Goal: Task Accomplishment & Management: Manage account settings

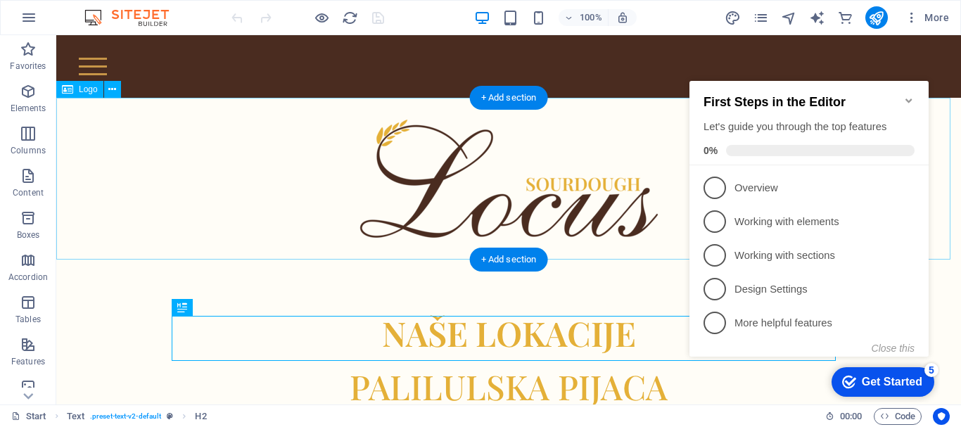
click at [303, 200] on div at bounding box center [508, 179] width 905 height 162
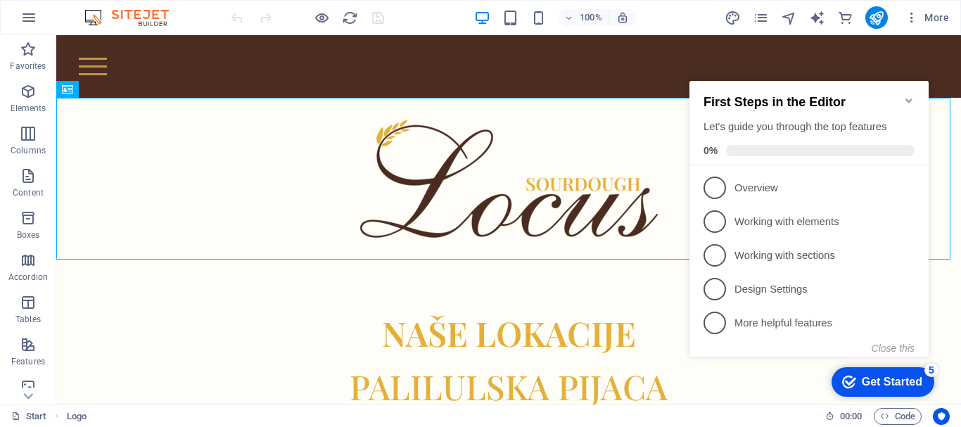
click at [911, 95] on icon "Minimize checklist" at bounding box center [909, 100] width 11 height 11
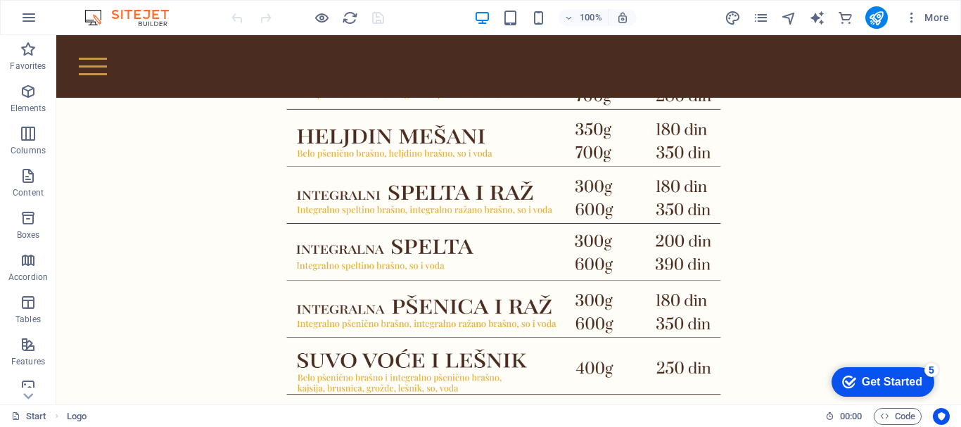
scroll to position [1625, 0]
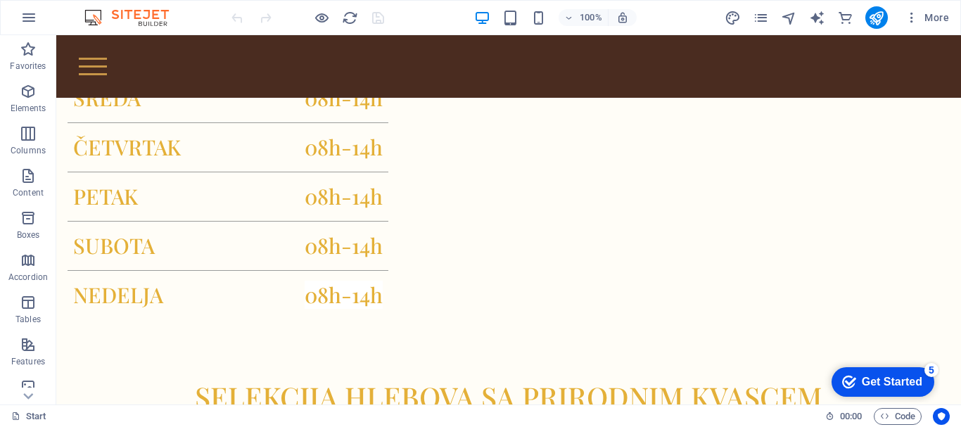
scroll to position [837, 0]
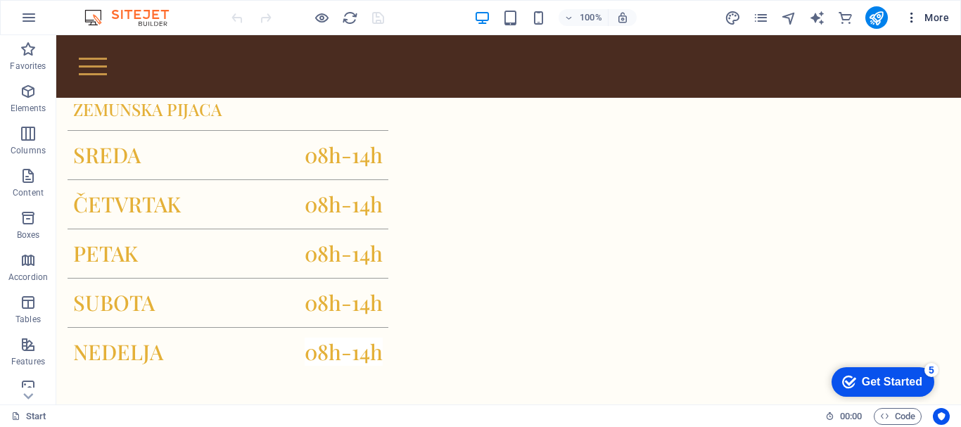
click at [916, 19] on icon "button" at bounding box center [912, 18] width 14 height 14
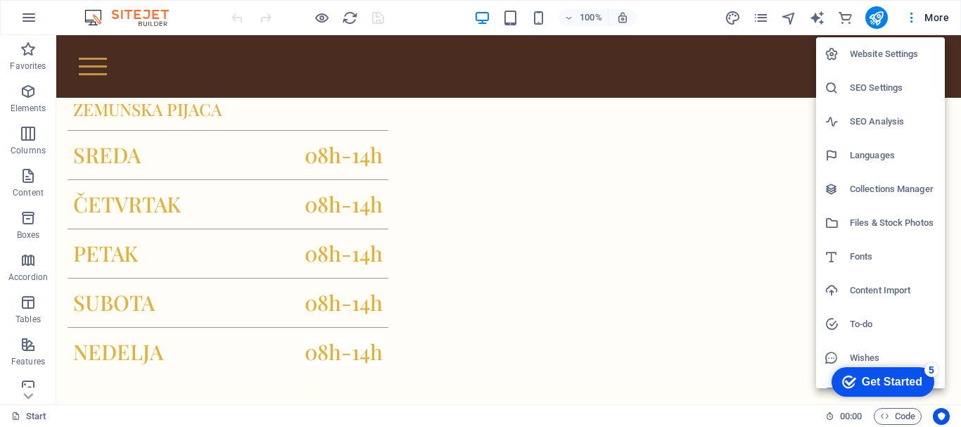
click at [890, 57] on h6 "Website Settings" at bounding box center [893, 54] width 87 height 17
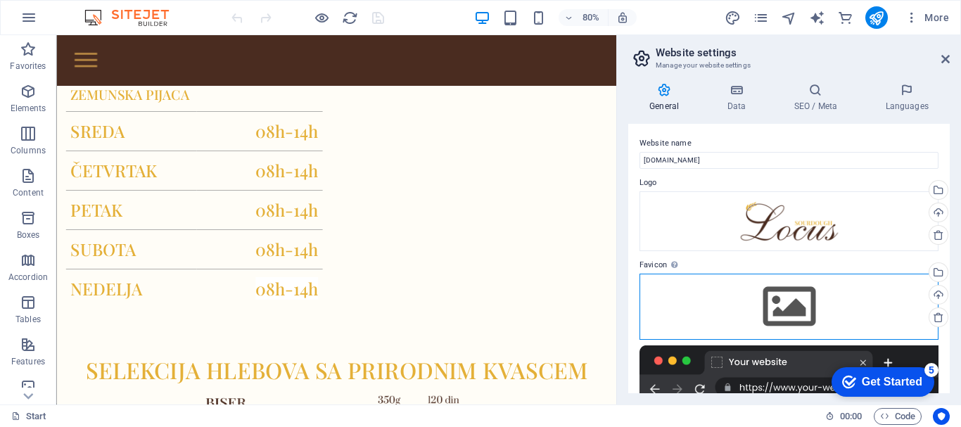
click at [792, 311] on div "Drag files here, click to choose files or select files from Files or our free s…" at bounding box center [789, 307] width 299 height 66
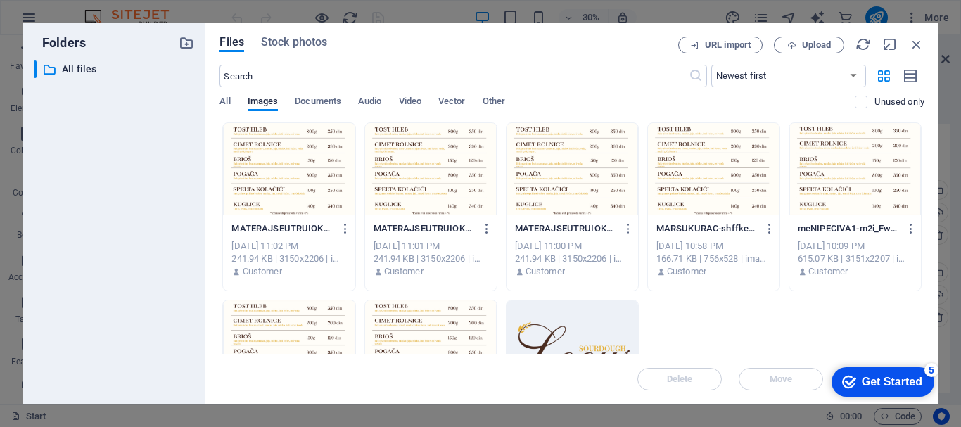
click at [555, 328] on div at bounding box center [573, 345] width 132 height 91
click at [598, 327] on div "1" at bounding box center [573, 345] width 132 height 91
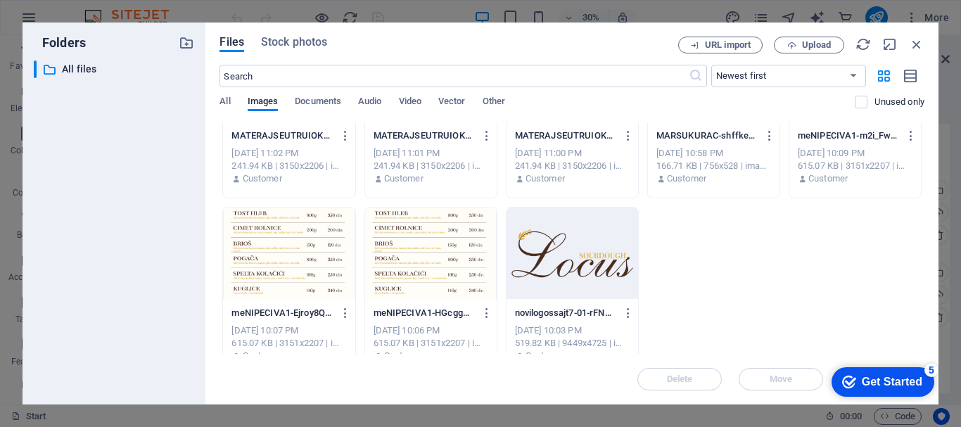
scroll to position [115, 0]
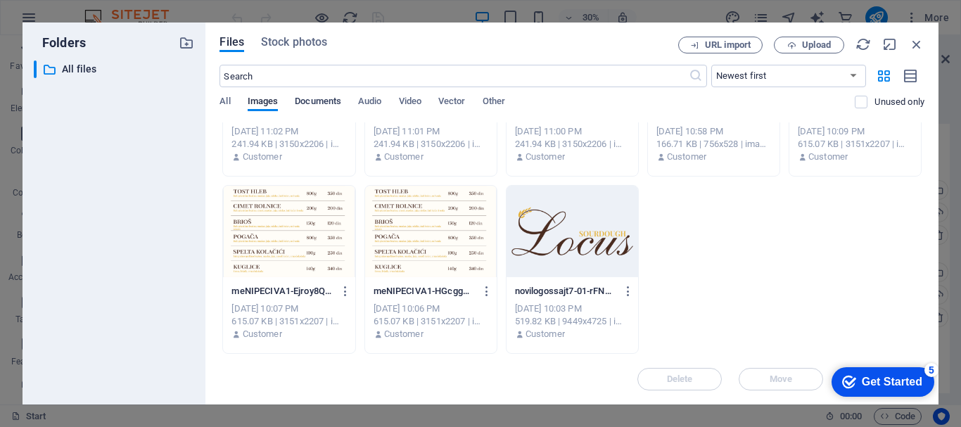
click at [314, 101] on span "Documents" at bounding box center [318, 103] width 46 height 20
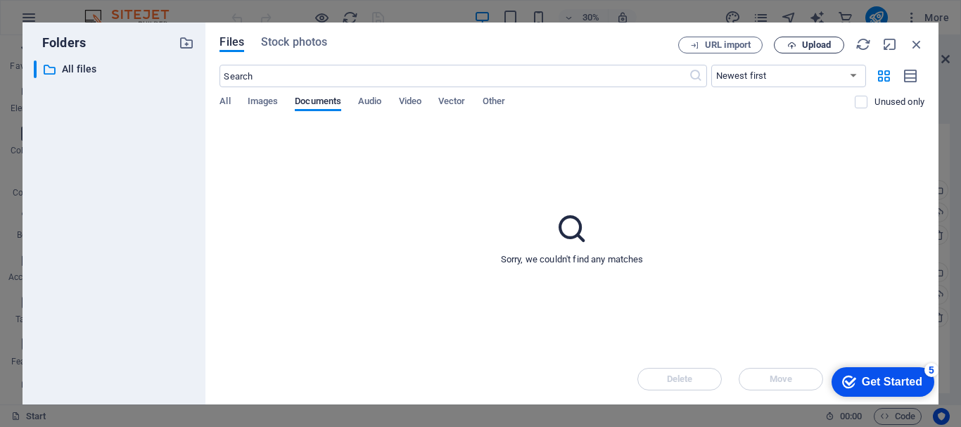
click at [795, 51] on button "Upload" at bounding box center [809, 45] width 70 height 17
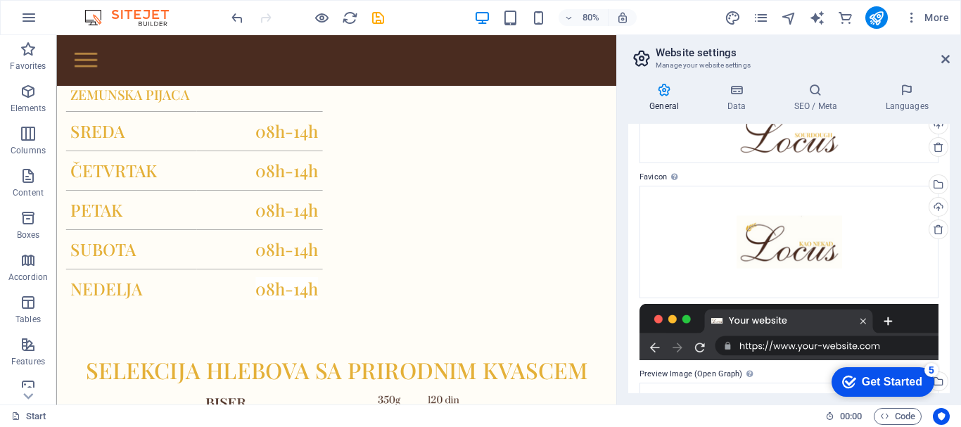
scroll to position [0, 0]
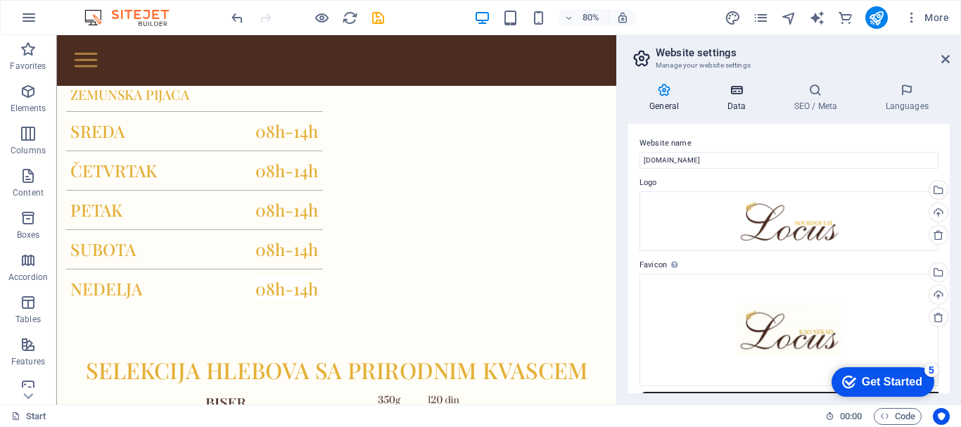
click at [730, 99] on h4 "Data" at bounding box center [739, 98] width 67 height 30
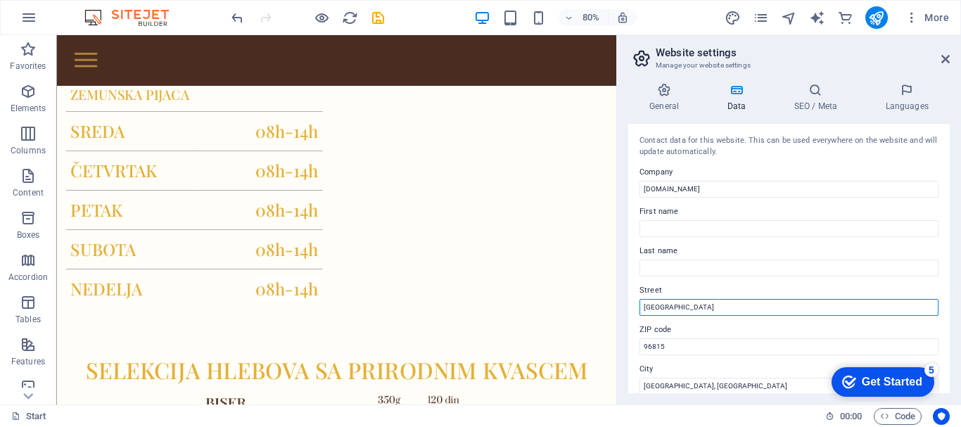
drag, startPoint x: 694, startPoint y: 306, endPoint x: 633, endPoint y: 305, distance: 60.5
click at [633, 305] on div "Contact data for this website. This can be used everywhere on the website and w…" at bounding box center [789, 259] width 322 height 270
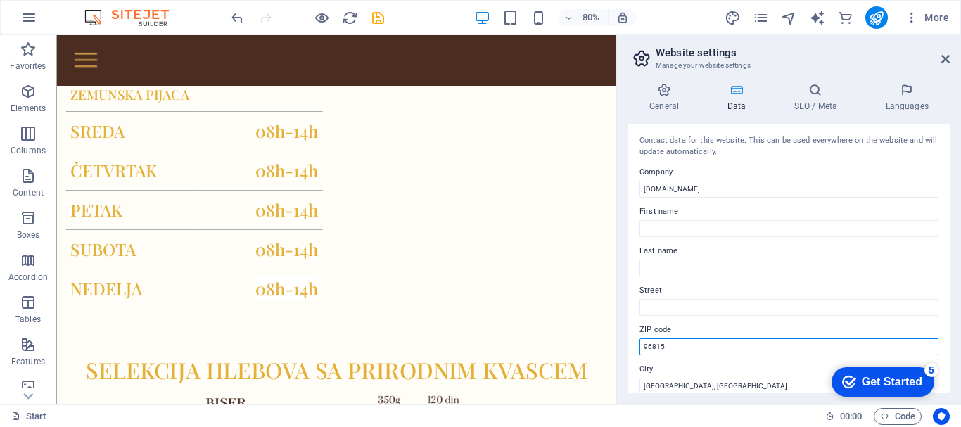
click at [678, 345] on input "96815" at bounding box center [789, 346] width 299 height 17
type input "9"
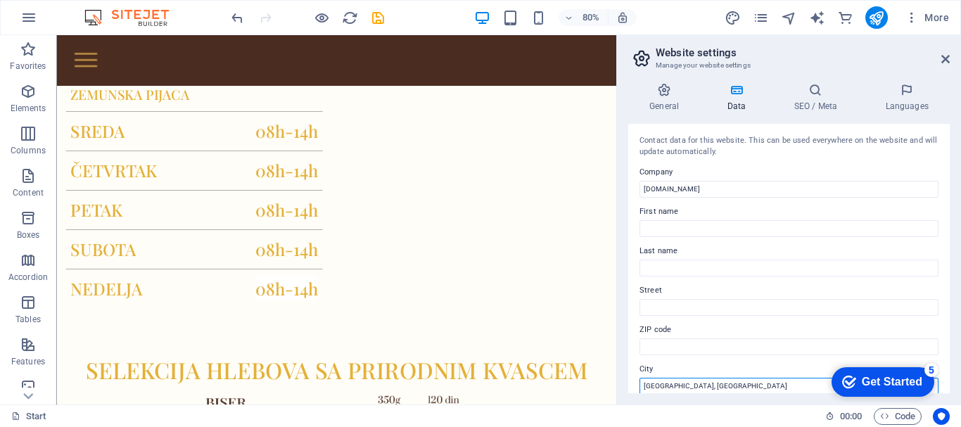
click at [695, 387] on input "[GEOGRAPHIC_DATA], [GEOGRAPHIC_DATA]" at bounding box center [789, 386] width 299 height 17
type input "H"
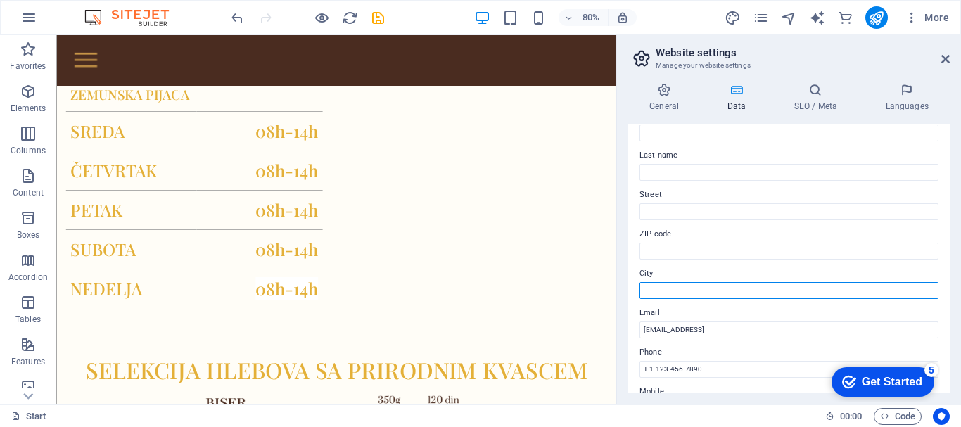
scroll to position [138, 0]
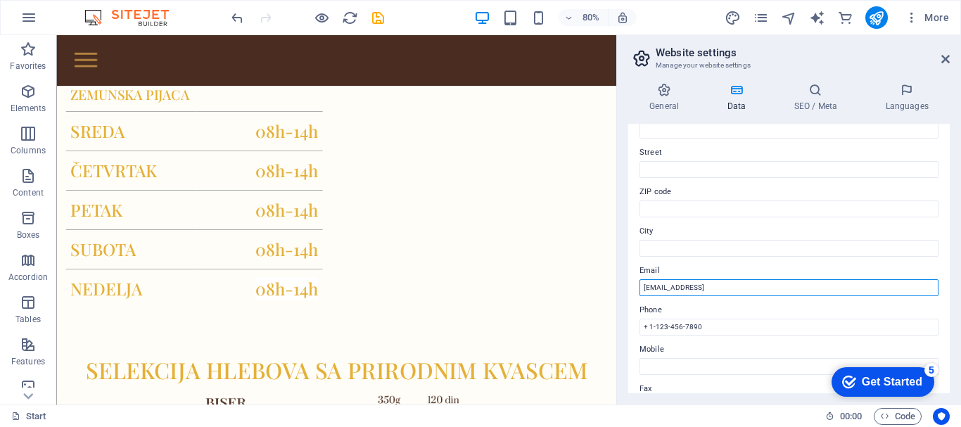
drag, startPoint x: 811, startPoint y: 286, endPoint x: 619, endPoint y: 295, distance: 193.0
click at [619, 295] on aside "Website settings Manage your website settings General Data SEO / Meta Languages…" at bounding box center [788, 219] width 345 height 369
type input "[EMAIL_ADDRESS][DOMAIN_NAME]"
drag, startPoint x: 716, startPoint y: 324, endPoint x: 633, endPoint y: 325, distance: 82.3
click at [633, 325] on div "Contact data for this website. This can be used everywhere on the website and w…" at bounding box center [789, 259] width 322 height 270
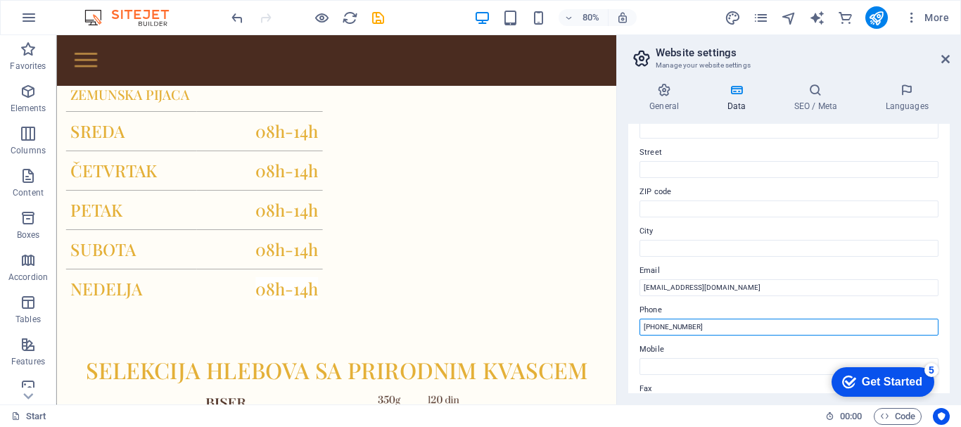
drag, startPoint x: 761, startPoint y: 365, endPoint x: 747, endPoint y: 400, distance: 37.6
type input "+38169314"
drag, startPoint x: 687, startPoint y: 328, endPoint x: 633, endPoint y: 322, distance: 54.6
click at [633, 322] on div "Contact data for this website. This can be used everywhere on the website and w…" at bounding box center [789, 259] width 322 height 270
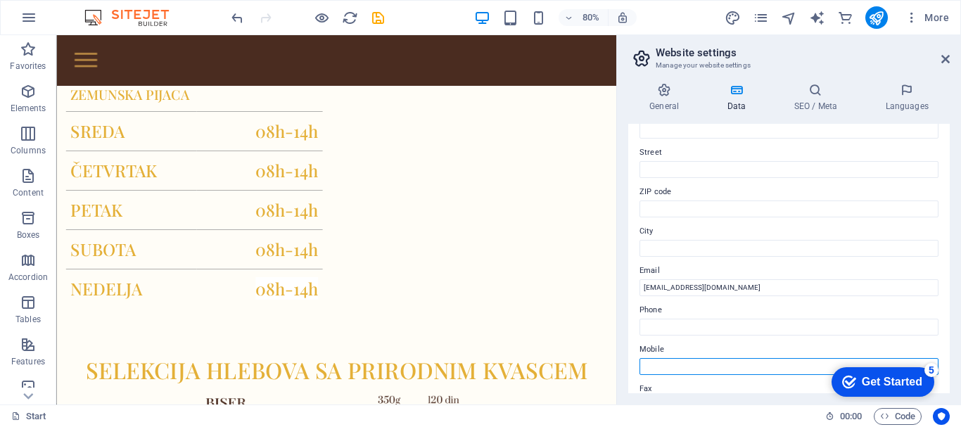
click at [656, 367] on input "Mobile" at bounding box center [789, 366] width 299 height 17
paste input "+38169314"
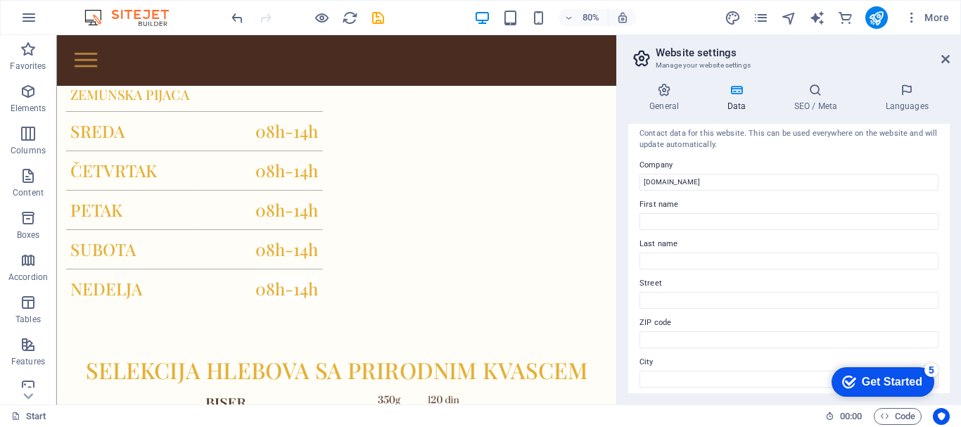
scroll to position [0, 0]
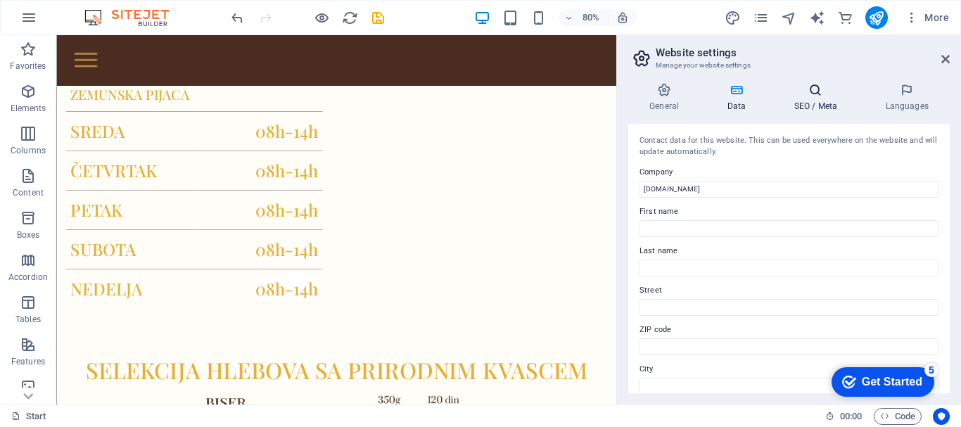
type input "[PHONE_NUMBER]"
click at [807, 102] on h4 "SEO / Meta" at bounding box center [818, 98] width 91 height 30
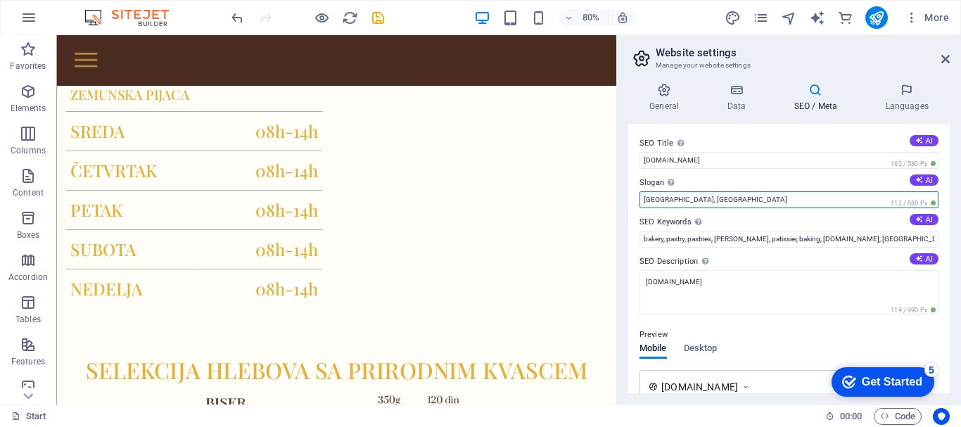
click at [737, 195] on input "[GEOGRAPHIC_DATA], [GEOGRAPHIC_DATA]" at bounding box center [789, 199] width 299 height 17
drag, startPoint x: 737, startPoint y: 195, endPoint x: 628, endPoint y: 193, distance: 108.4
click at [628, 193] on div "SEO Title The title of your website - make it something that stands out in sear…" at bounding box center [789, 259] width 322 height 270
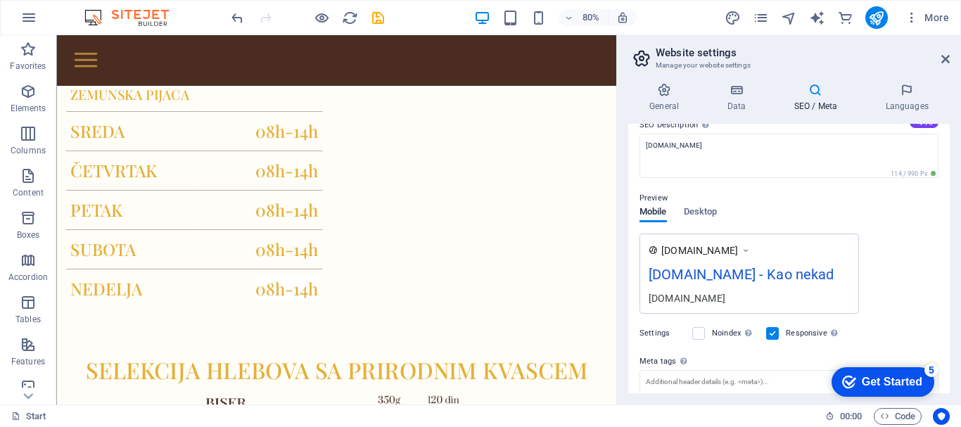
scroll to position [99, 0]
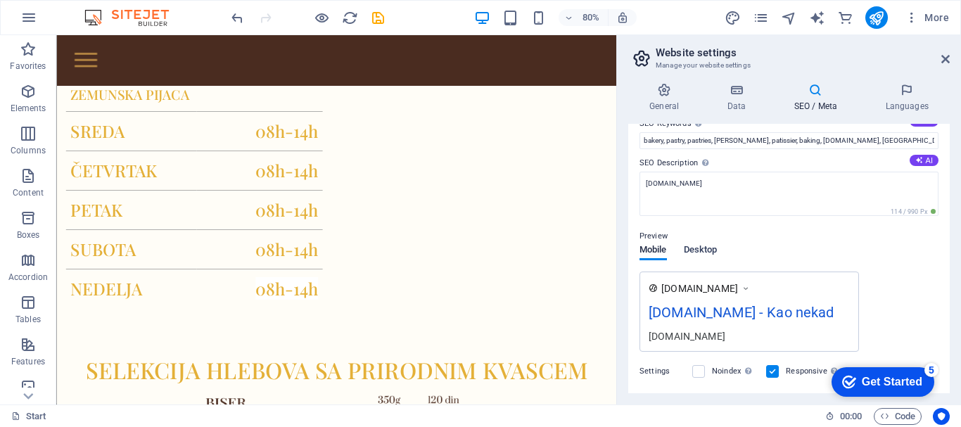
type input "Kao nekad"
click at [697, 248] on span "Desktop" at bounding box center [701, 251] width 34 height 20
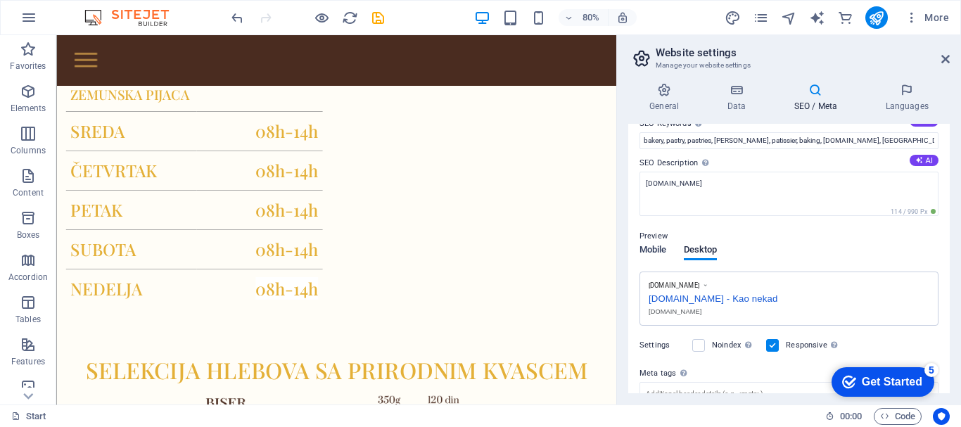
click at [654, 247] on span "Mobile" at bounding box center [653, 251] width 27 height 20
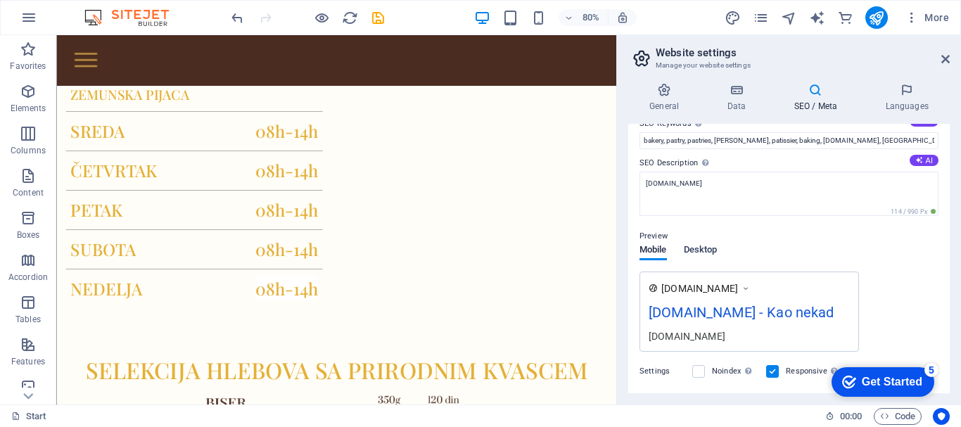
click at [694, 249] on span "Desktop" at bounding box center [701, 251] width 34 height 20
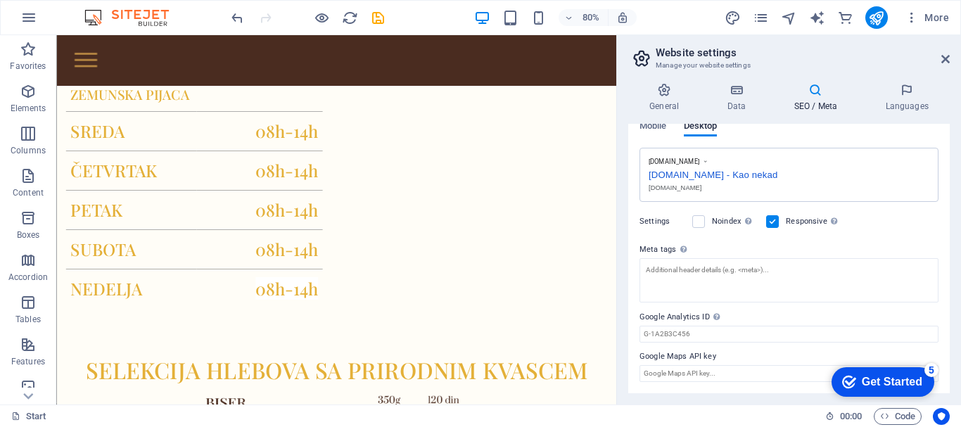
scroll to position [79, 0]
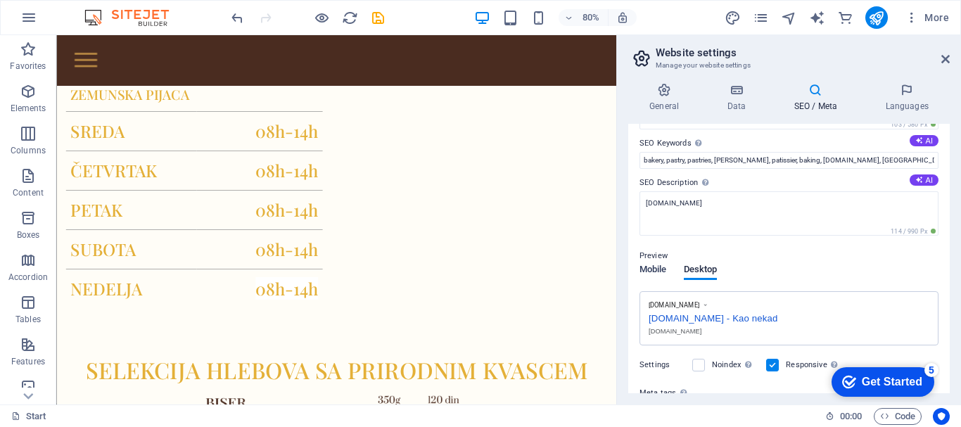
click at [653, 265] on span "Mobile" at bounding box center [653, 271] width 27 height 20
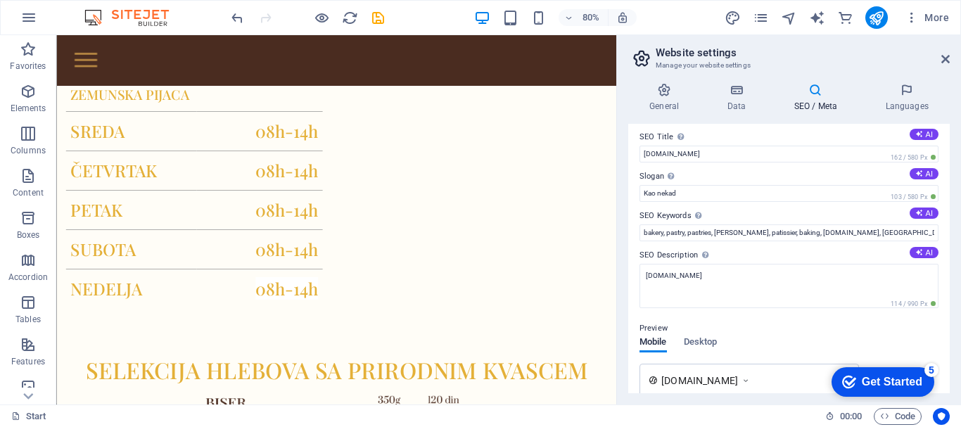
scroll to position [0, 0]
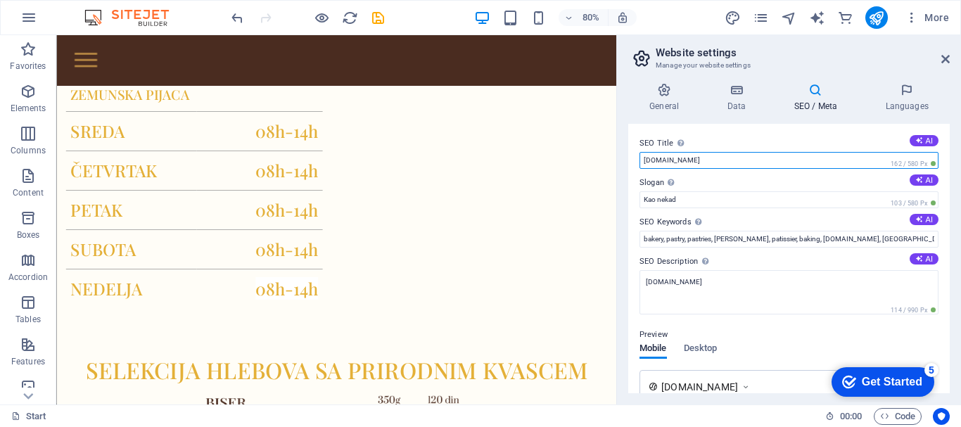
drag, startPoint x: 766, startPoint y: 196, endPoint x: 754, endPoint y: 192, distance: 12.5
click at [739, 159] on input "[DOMAIN_NAME]" at bounding box center [789, 160] width 299 height 17
drag, startPoint x: 725, startPoint y: 159, endPoint x: 638, endPoint y: 159, distance: 86.6
click at [638, 159] on div "SEO Title The title of your website - make it something that stands out in sear…" at bounding box center [789, 259] width 322 height 270
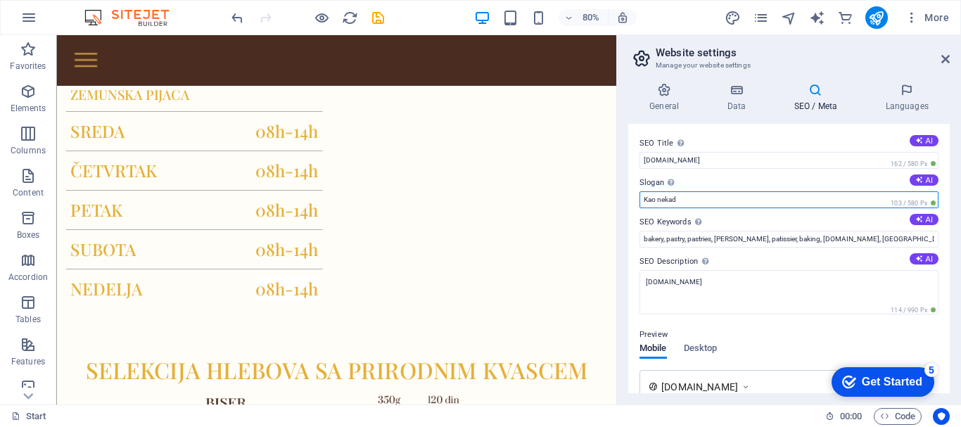
click at [680, 199] on input "Kao nekad" at bounding box center [789, 199] width 299 height 17
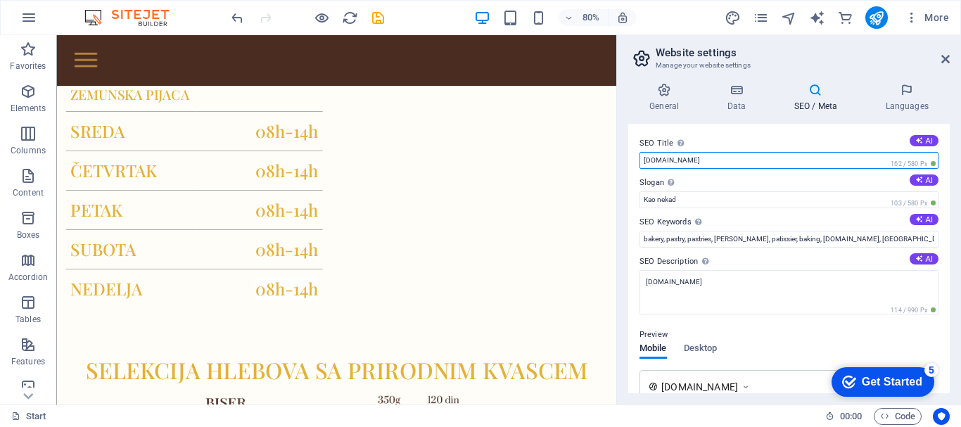
drag, startPoint x: 710, startPoint y: 161, endPoint x: 640, endPoint y: 159, distance: 69.7
click at [640, 159] on input "[DOMAIN_NAME]" at bounding box center [789, 160] width 299 height 17
type input "Sourdough"
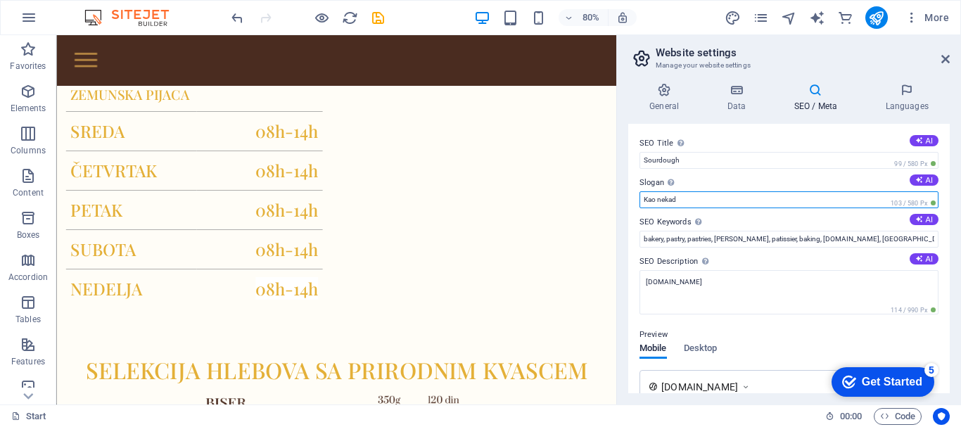
click at [681, 201] on input "Kao nekad" at bounding box center [789, 199] width 299 height 17
click at [708, 195] on input "Kao nekad , braš" at bounding box center [789, 199] width 299 height 17
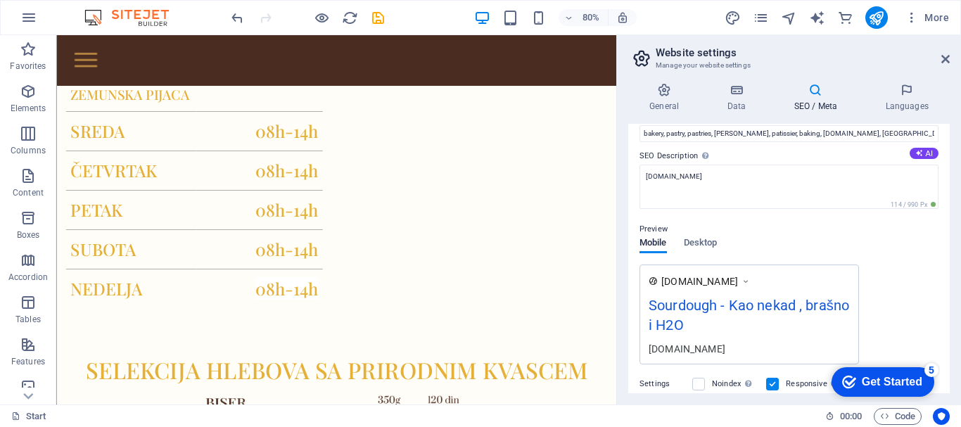
scroll to position [103, 0]
drag, startPoint x: 945, startPoint y: 233, endPoint x: 954, endPoint y: 194, distance: 39.6
click at [954, 194] on div "General Data SEO / Meta Languages Website name [DOMAIN_NAME] Logo Drag files he…" at bounding box center [789, 238] width 344 height 333
drag, startPoint x: 946, startPoint y: 200, endPoint x: 946, endPoint y: 156, distance: 44.3
click at [946, 156] on div "SEO Title The title of your website - make it something that stands out in sear…" at bounding box center [789, 259] width 322 height 270
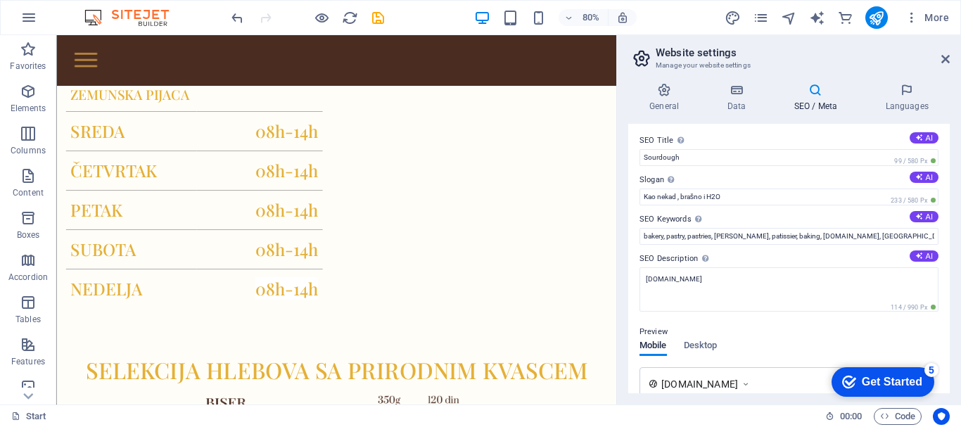
scroll to position [0, 0]
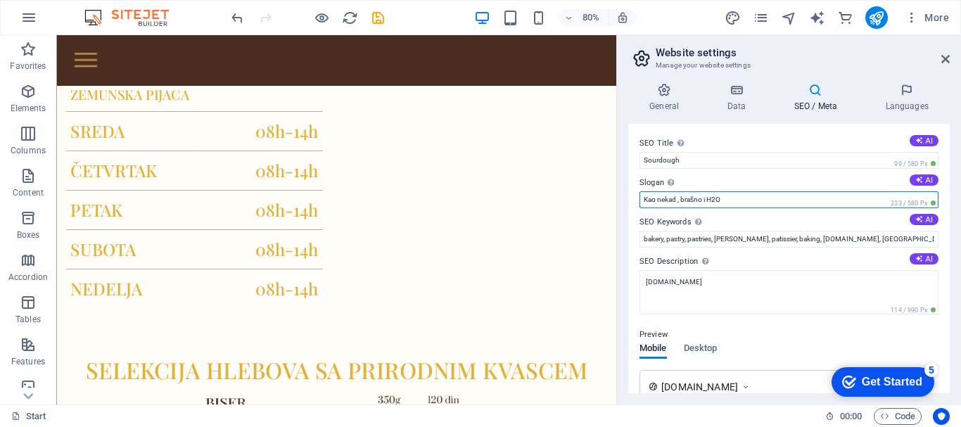
drag, startPoint x: 741, startPoint y: 196, endPoint x: 678, endPoint y: 201, distance: 62.8
click at [678, 201] on input "Kao nekad , brašno i H2O" at bounding box center [789, 199] width 299 height 17
type input "Kao nekad"
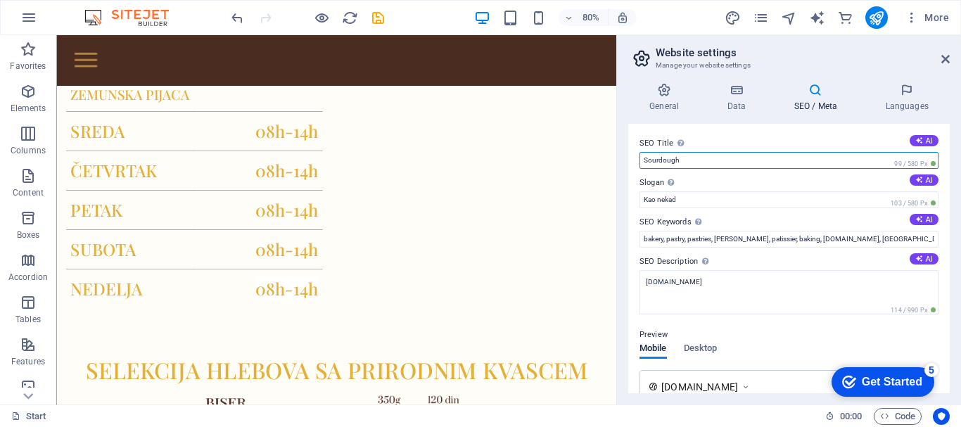
click at [692, 159] on input "Sourdough" at bounding box center [789, 160] width 299 height 17
drag, startPoint x: 692, startPoint y: 159, endPoint x: 730, endPoint y: 225, distance: 76.3
click at [730, 225] on div "SEO Title The title of your website - make it something that stands out in sear…" at bounding box center [789, 259] width 322 height 270
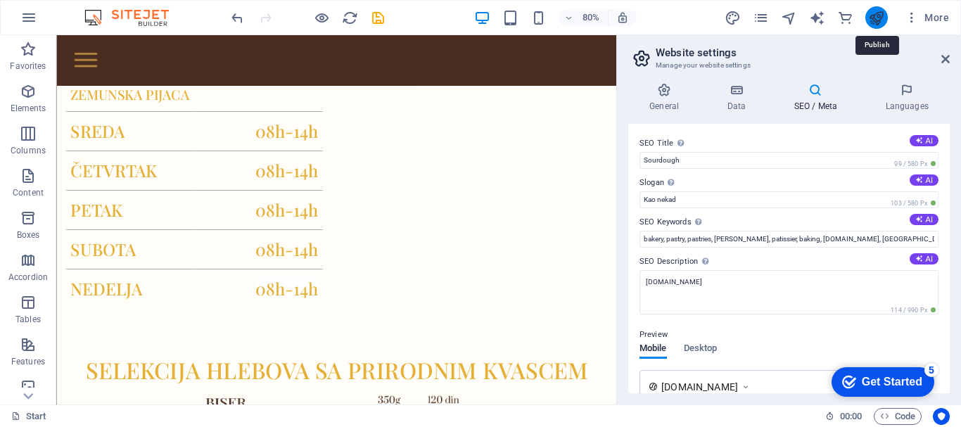
click at [879, 18] on icon "publish" at bounding box center [876, 18] width 16 height 16
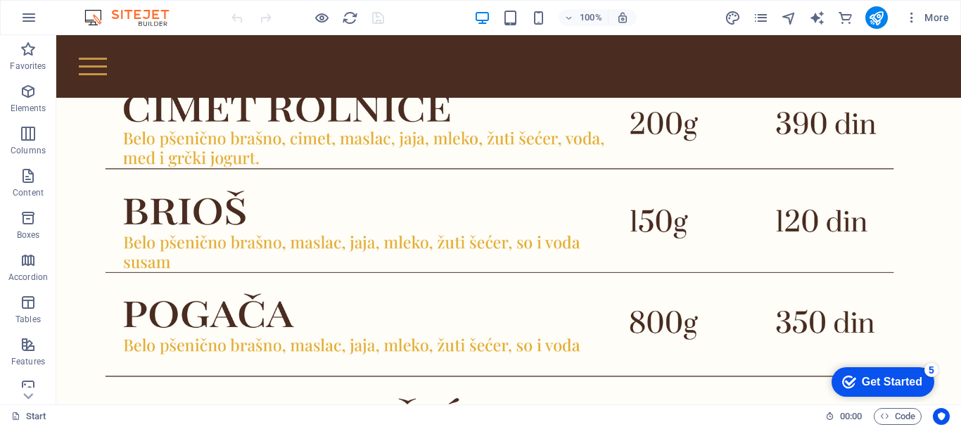
scroll to position [1993, 0]
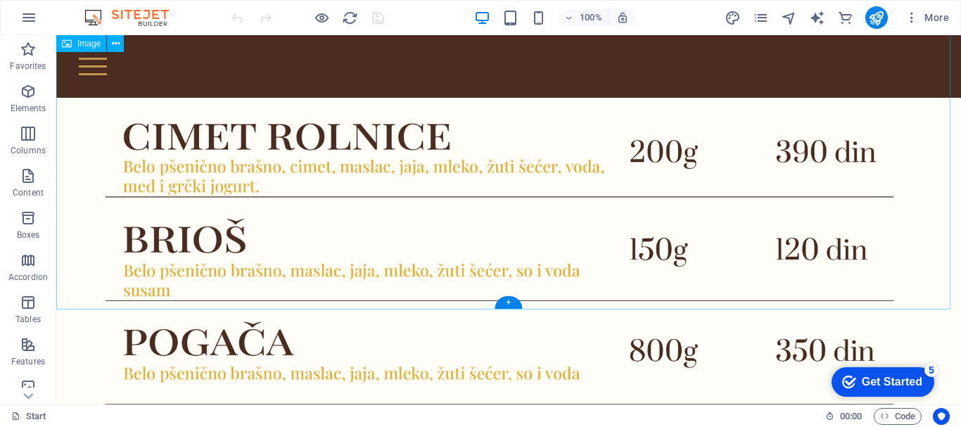
click at [292, 270] on figure at bounding box center [508, 307] width 905 height 634
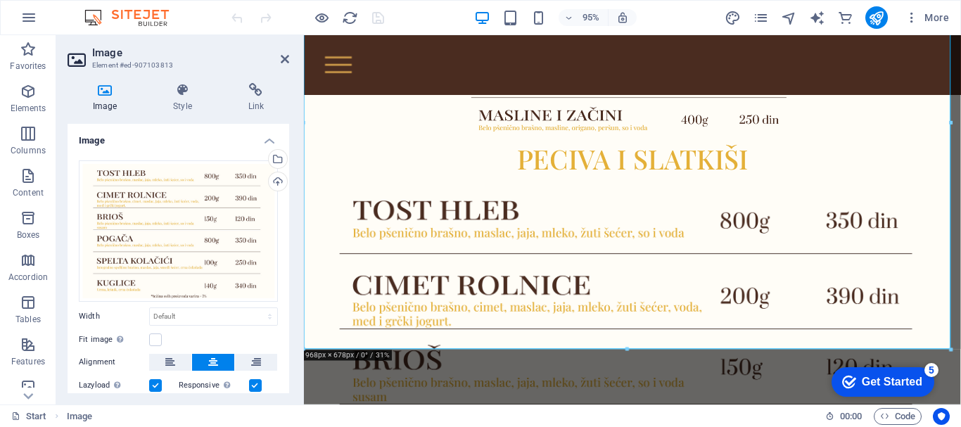
scroll to position [1659, 0]
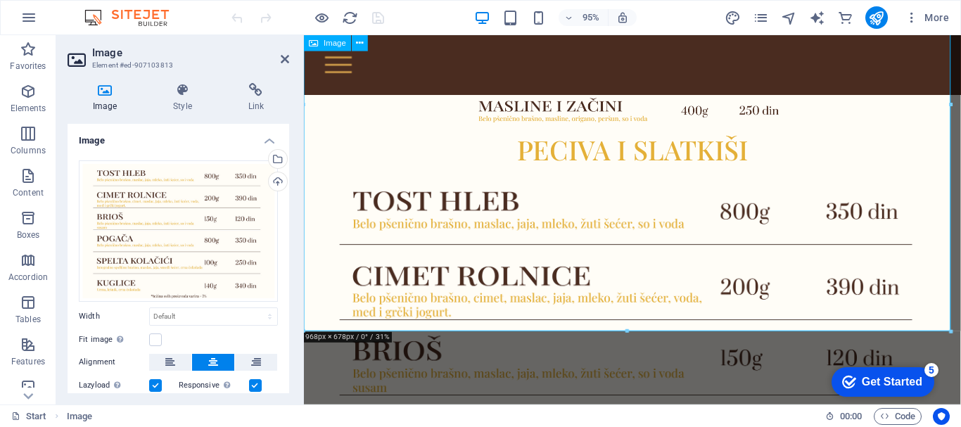
click at [510, 314] on figure at bounding box center [650, 419] width 692 height 485
click at [479, 305] on figure at bounding box center [650, 419] width 692 height 485
click at [286, 56] on icon at bounding box center [285, 58] width 8 height 11
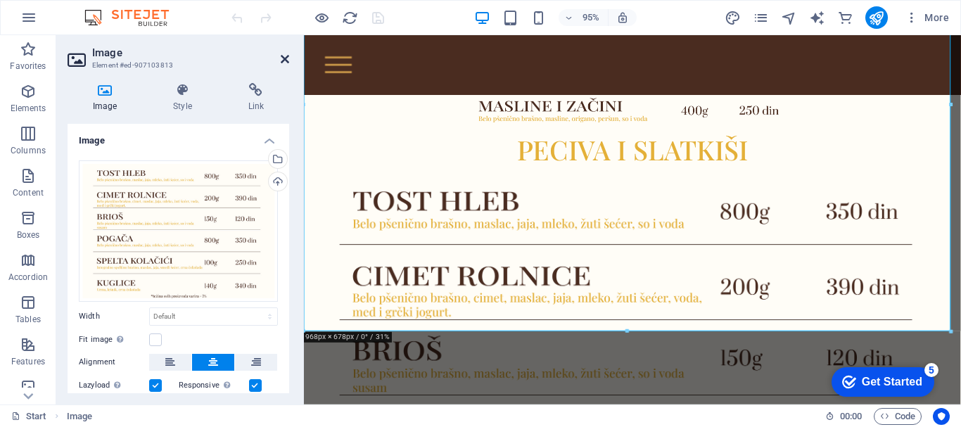
scroll to position [1806, 0]
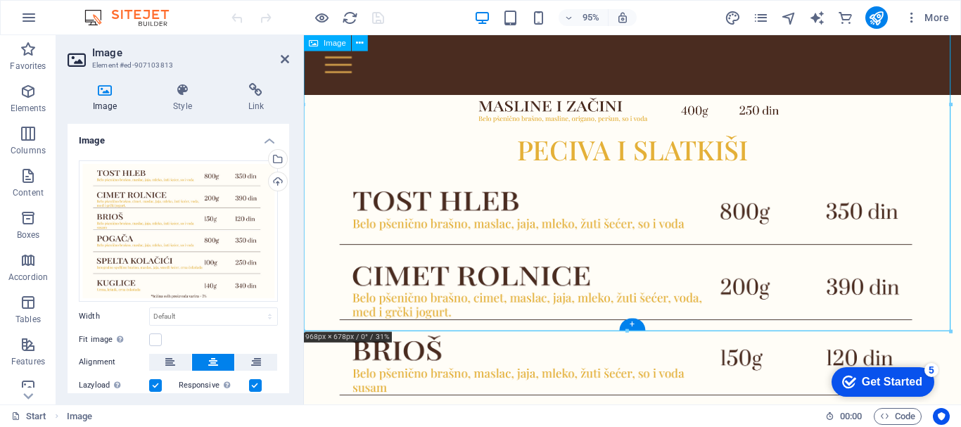
click at [479, 305] on figure at bounding box center [650, 419] width 692 height 485
click at [500, 313] on figure at bounding box center [650, 419] width 692 height 485
click at [500, 314] on figure at bounding box center [650, 419] width 692 height 485
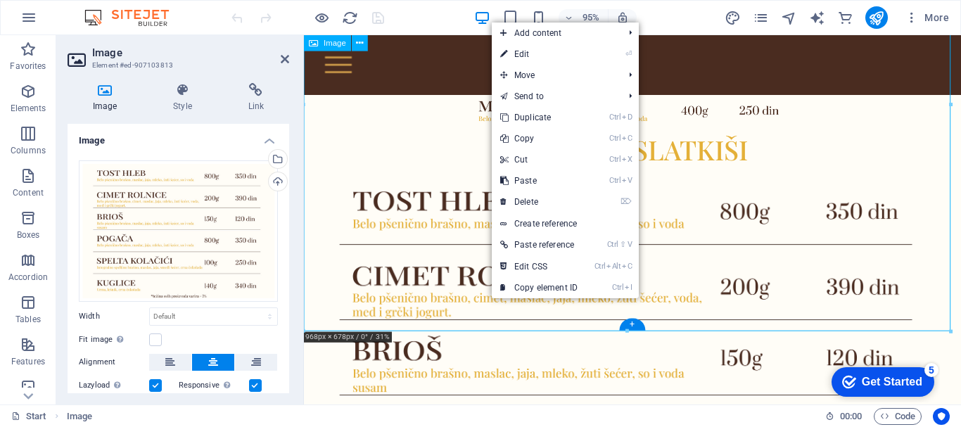
click at [469, 310] on figure at bounding box center [650, 419] width 692 height 485
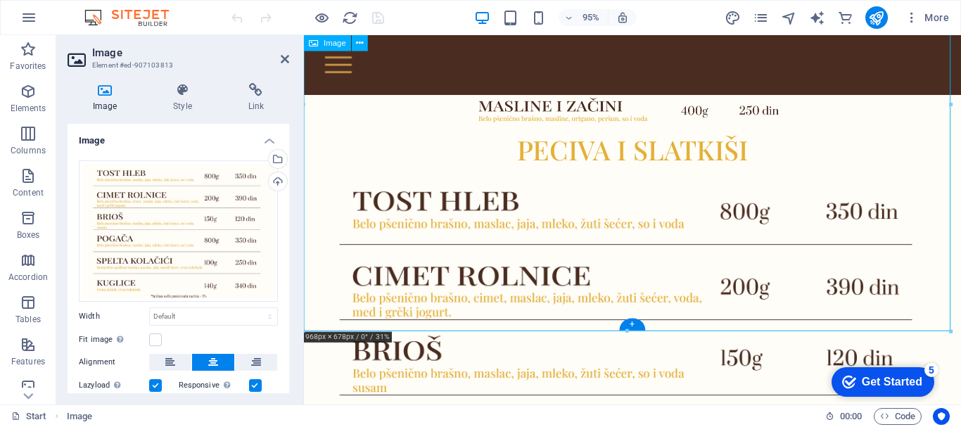
click at [469, 310] on figure at bounding box center [650, 419] width 692 height 485
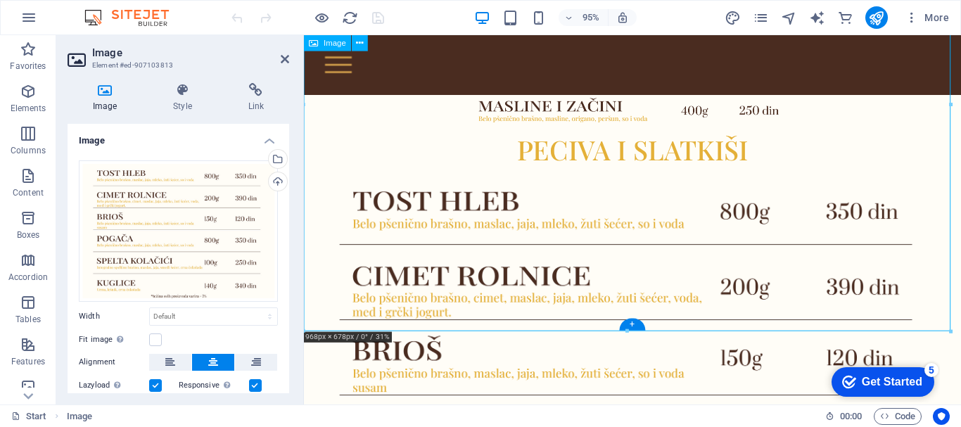
click at [469, 310] on figure at bounding box center [650, 419] width 692 height 485
